Goal: Find contact information: Find contact information

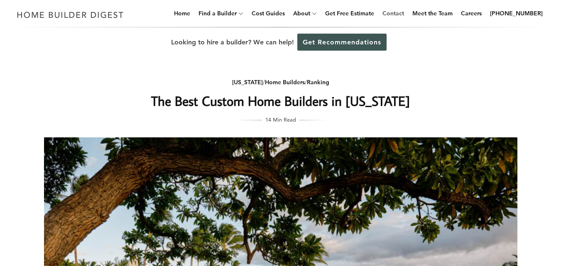
click at [396, 13] on link "Contact" at bounding box center [393, 13] width 28 height 27
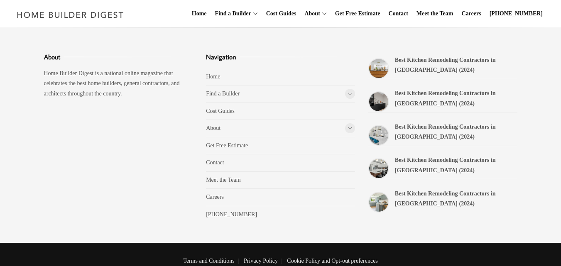
scroll to position [601, 0]
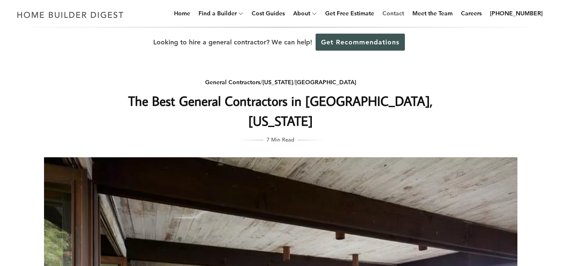
click at [400, 12] on link "Contact" at bounding box center [393, 13] width 28 height 27
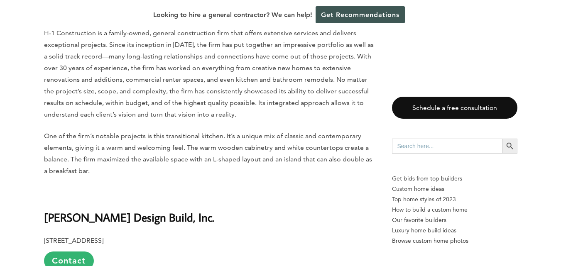
scroll to position [1397, 0]
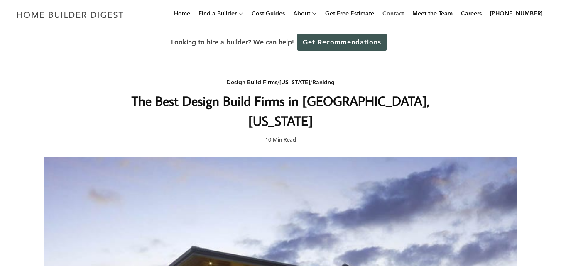
click at [402, 16] on link "Contact" at bounding box center [393, 13] width 28 height 27
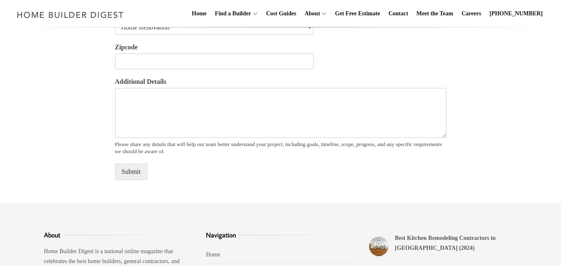
scroll to position [581, 0]
